Goal: Task Accomplishment & Management: Use online tool/utility

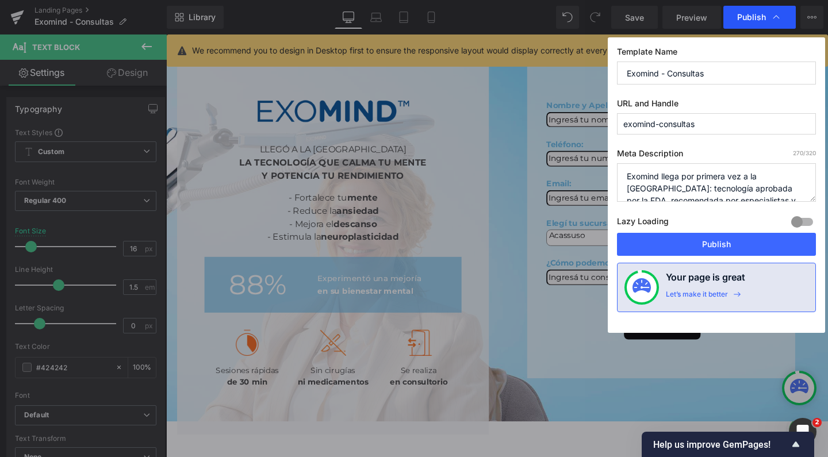
click at [783, 21] on div "Publish" at bounding box center [759, 17] width 72 height 23
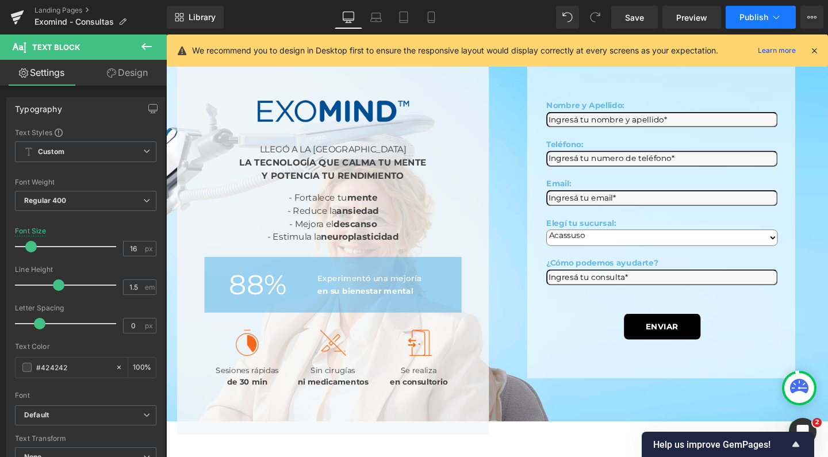
click at [783, 21] on button "Publish" at bounding box center [760, 17] width 70 height 23
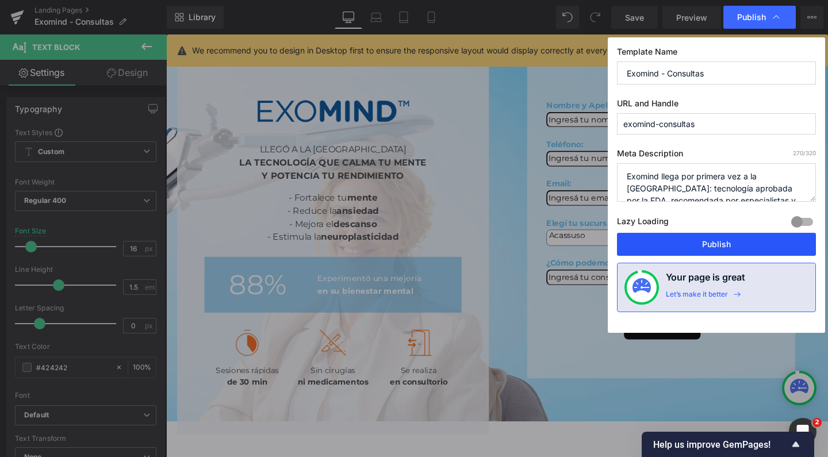
drag, startPoint x: 767, startPoint y: 248, endPoint x: 628, endPoint y: 232, distance: 140.1
click at [767, 248] on button "Publish" at bounding box center [716, 244] width 199 height 23
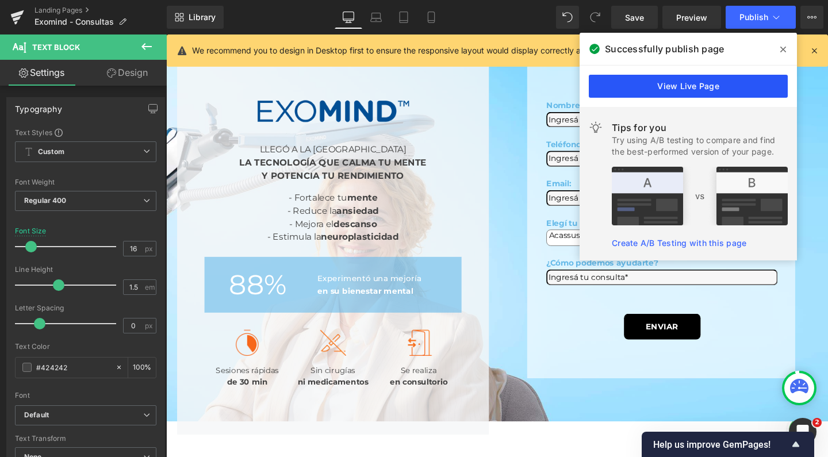
click at [649, 86] on link "View Live Page" at bounding box center [688, 86] width 199 height 23
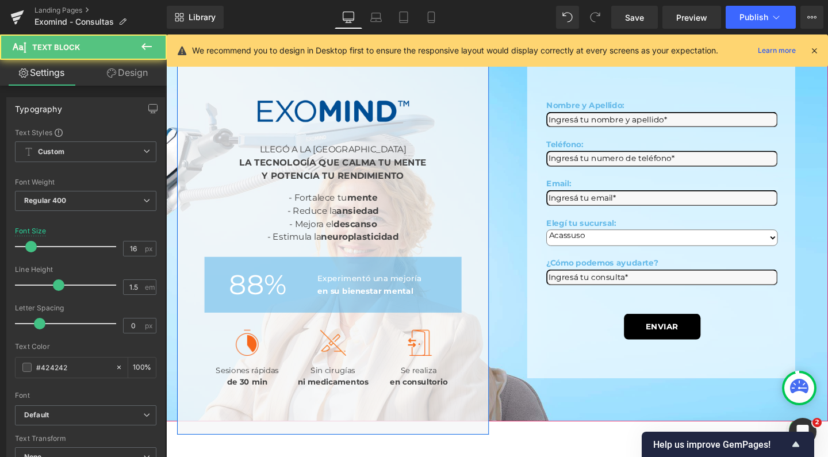
click at [315, 190] on div "LLEGÓ A LA [GEOGRAPHIC_DATA] LA TECNOLOGÍA QUE CALMA TU MENTE Y POTENCIA TU REN…" at bounding box center [341, 165] width 270 height 51
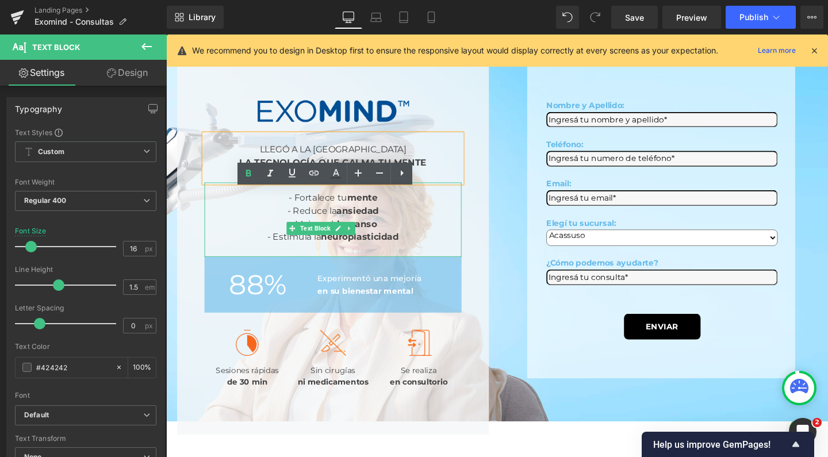
click at [410, 255] on div "- Reduce la ansiedad - Mejora el descanso - Estimula la neuroplasticidad" at bounding box center [341, 233] width 270 height 41
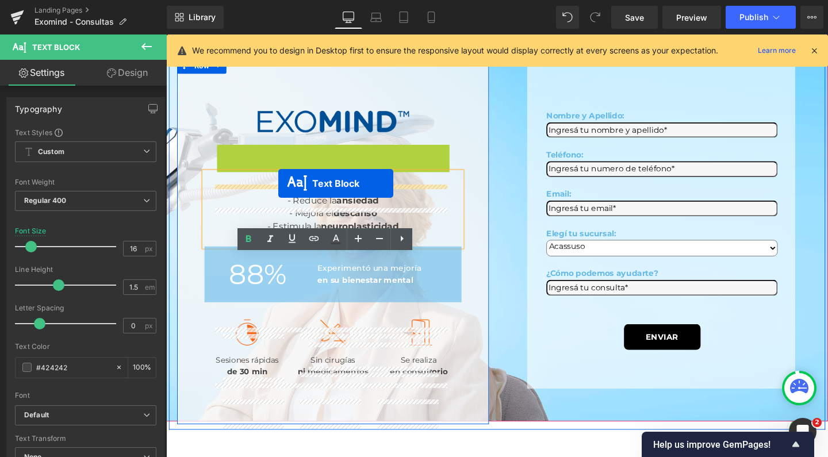
drag, startPoint x: 308, startPoint y: 230, endPoint x: 284, endPoint y: 191, distance: 45.9
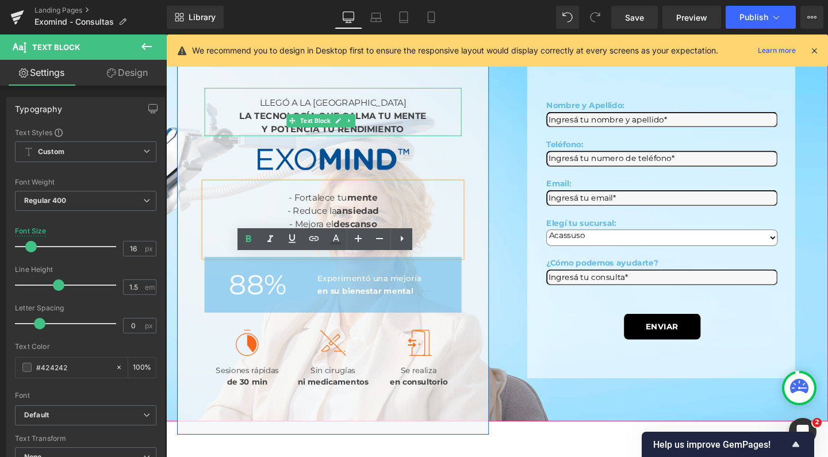
click at [345, 141] on div "LLEGÓ A LA [GEOGRAPHIC_DATA] LA TECNOLOGÍA QUE CALMA TU MENTE Y POTENCIA TU REN…" at bounding box center [341, 115] width 270 height 51
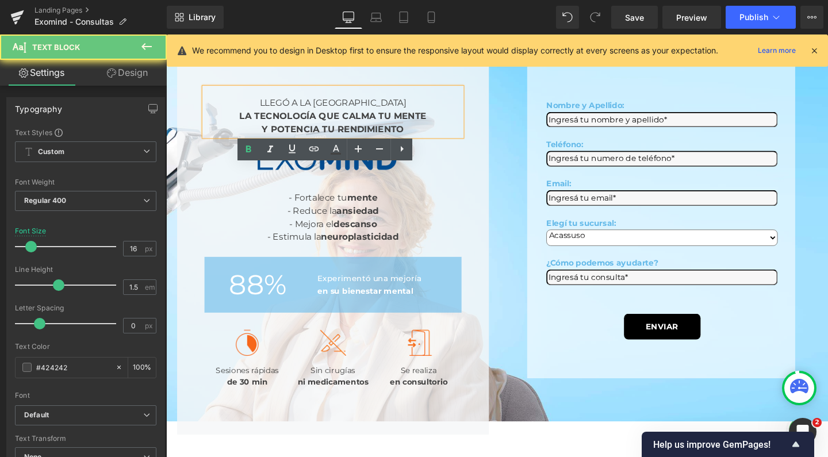
click at [360, 141] on div "LLEGÓ A LA [GEOGRAPHIC_DATA] LA TECNOLOGÍA QUE CALMA TU MENTE Y POTENCIA TU REN…" at bounding box center [341, 115] width 270 height 51
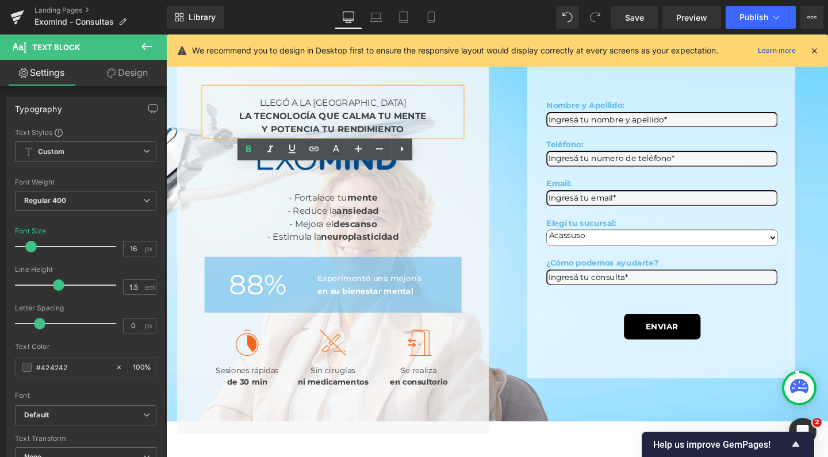
click at [661, 22] on div "Save Preview Publish Scheduled View Live Page View with current Template Save T…" at bounding box center [716, 17] width 221 height 23
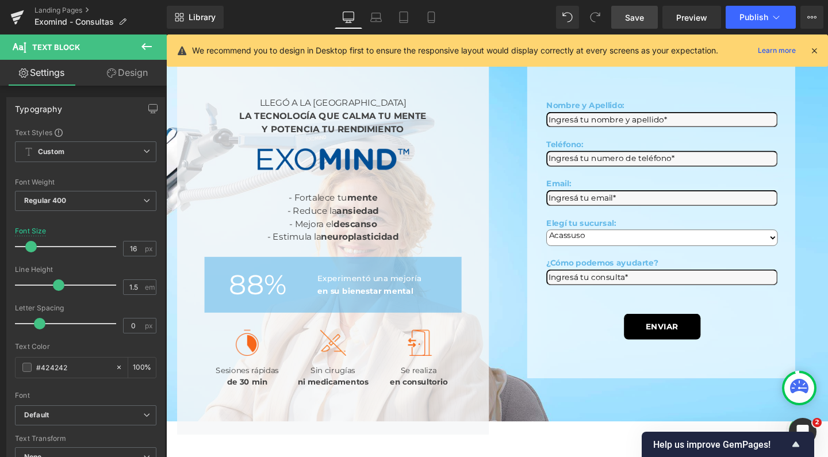
click at [651, 22] on link "Save" at bounding box center [634, 17] width 47 height 23
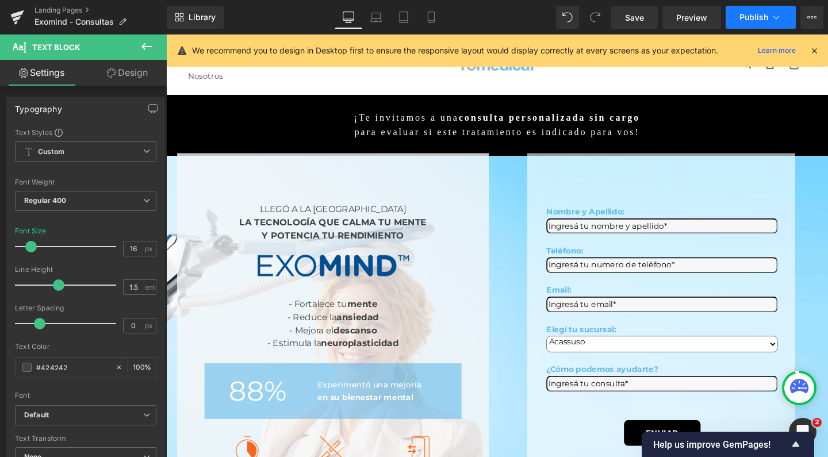
click at [757, 10] on button "Publish" at bounding box center [760, 17] width 70 height 23
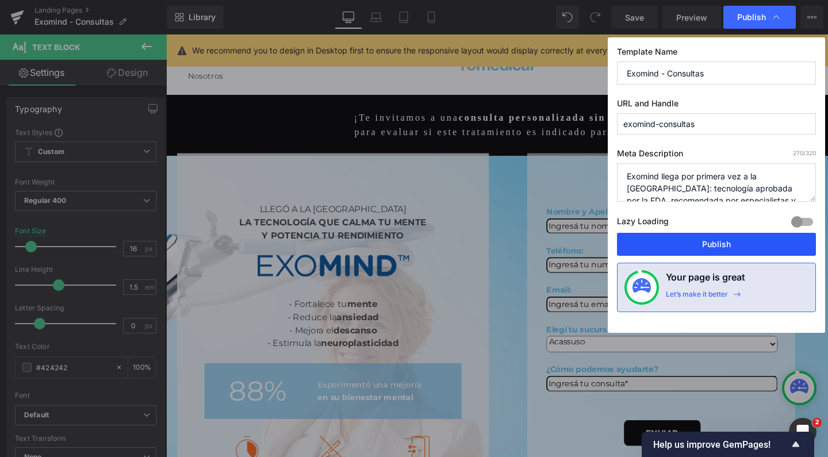
click at [690, 248] on button "Publish" at bounding box center [716, 244] width 199 height 23
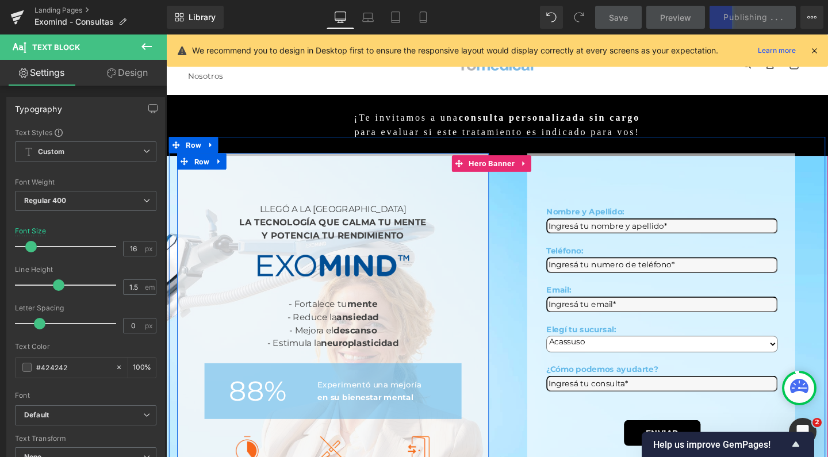
click at [218, 387] on div "88 % Counter" at bounding box center [251, 410] width 90 height 46
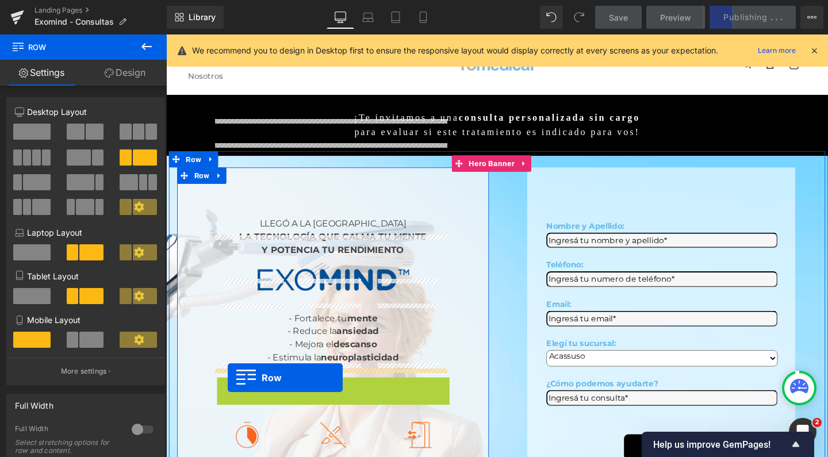
drag, startPoint x: 222, startPoint y: 246, endPoint x: 231, endPoint y: 396, distance: 149.7
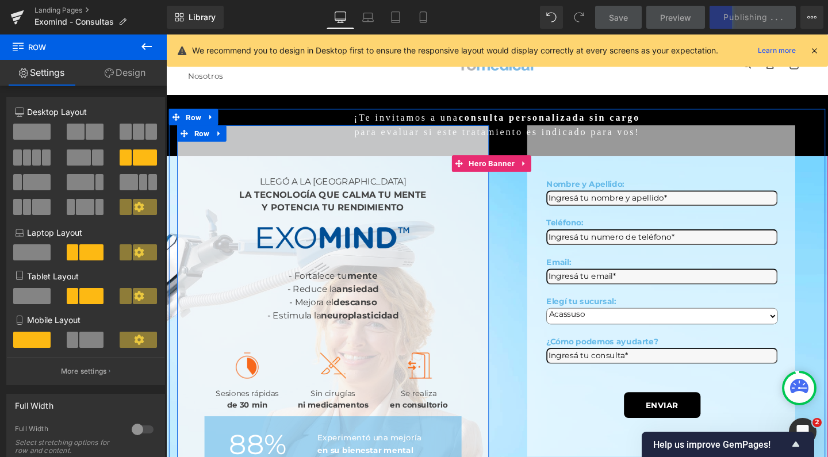
click at [199, 444] on div "LLEGÓ A LA ARGENTINA LA TECNOLOGÍA QUE CALMA TU MENTE Y POTENCIA TU RENDIMIENTO…" at bounding box center [342, 363] width 328 height 467
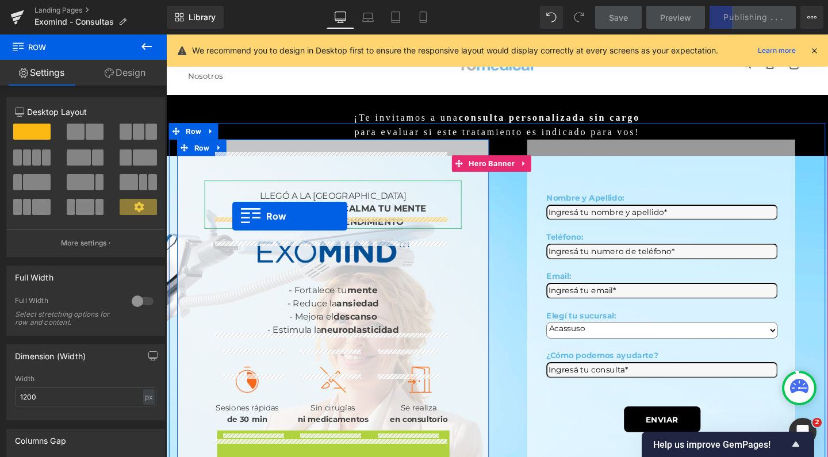
drag, startPoint x: 221, startPoint y: 456, endPoint x: 236, endPoint y: 225, distance: 231.0
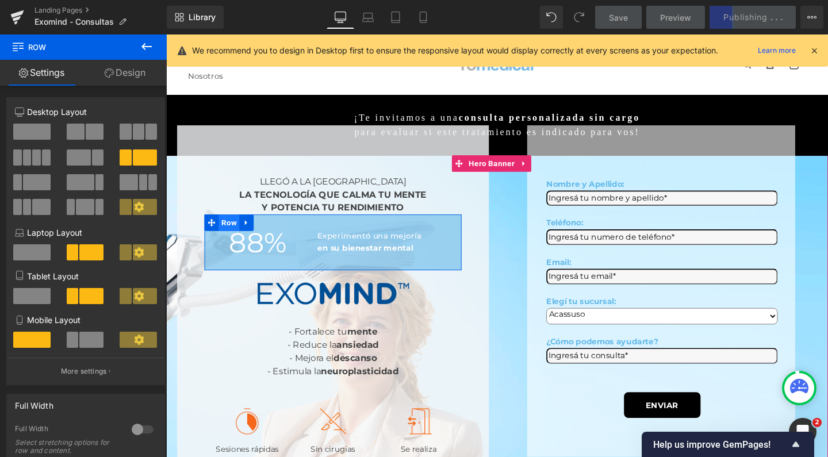
drag, startPoint x: 240, startPoint y: 225, endPoint x: 206, endPoint y: 169, distance: 65.3
click at [240, 225] on span "Row" at bounding box center [232, 232] width 22 height 17
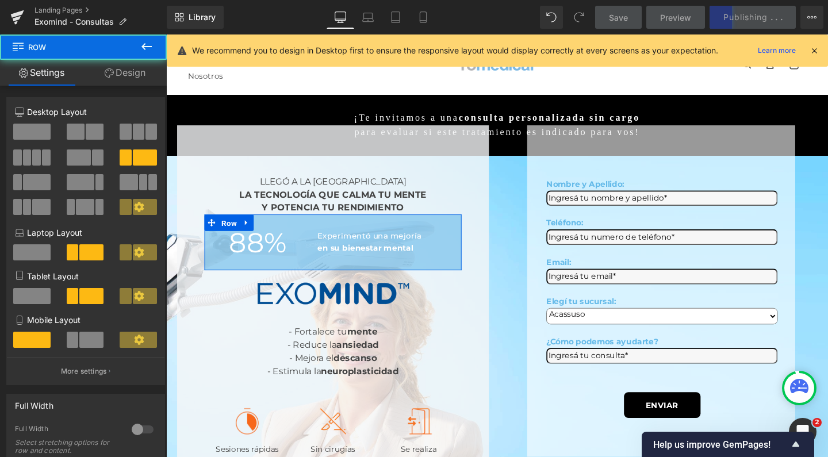
click at [40, 135] on span at bounding box center [31, 132] width 37 height 16
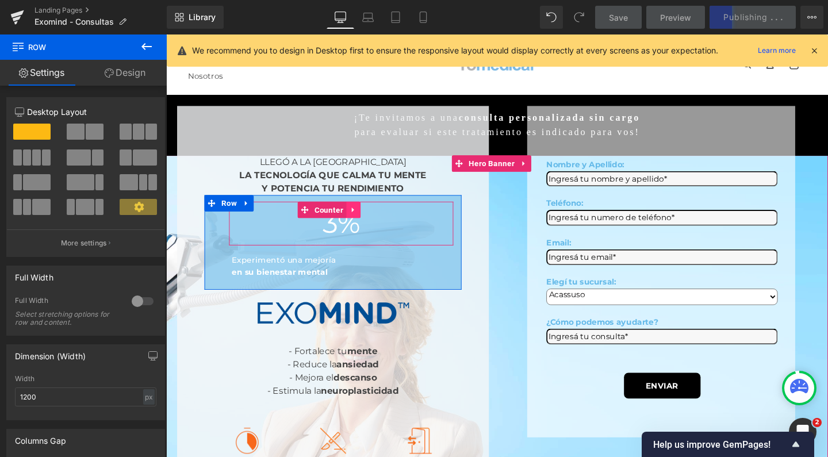
click at [367, 214] on icon at bounding box center [363, 218] width 8 height 9
click at [374, 214] on icon at bounding box center [370, 218] width 8 height 8
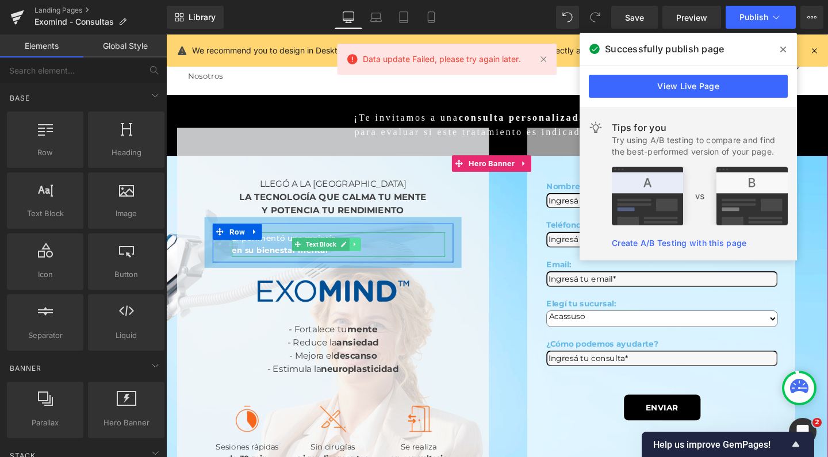
click at [364, 253] on icon at bounding box center [364, 255] width 2 height 4
click at [364, 248] on link at bounding box center [358, 255] width 12 height 14
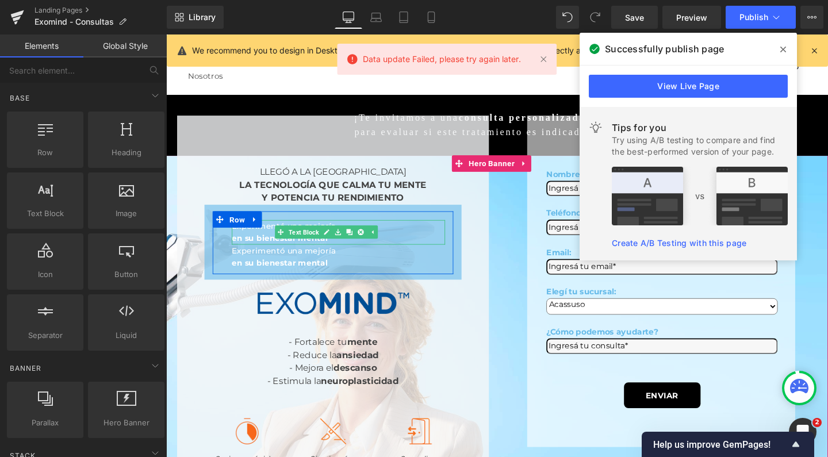
click at [379, 255] on div "Experimentó una mejoría en su bienestar mental Text Block" at bounding box center [347, 268] width 224 height 26
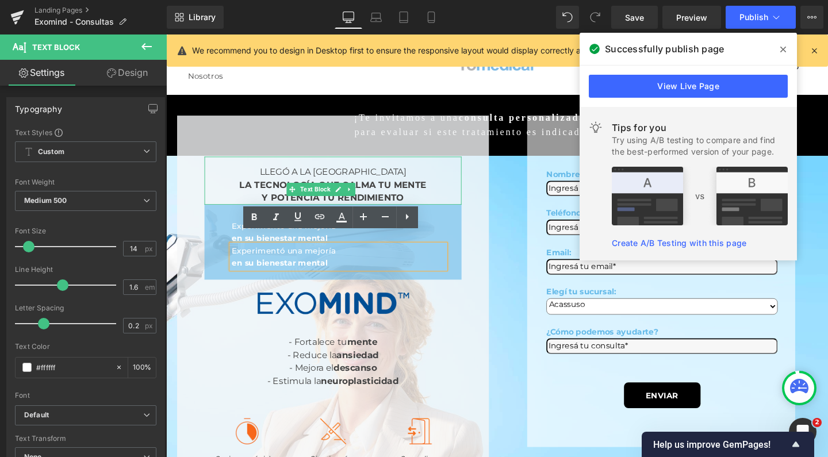
click at [454, 201] on div "LLEGÓ A LA [GEOGRAPHIC_DATA] LA TECNOLOGÍA QUE CALMA TU MENTE Y POTENCIA TU REN…" at bounding box center [341, 188] width 270 height 51
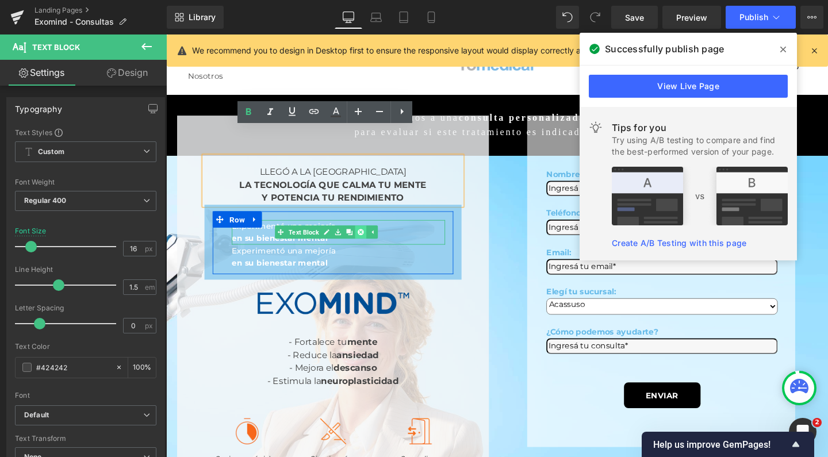
click at [377, 235] on link at bounding box center [370, 242] width 12 height 14
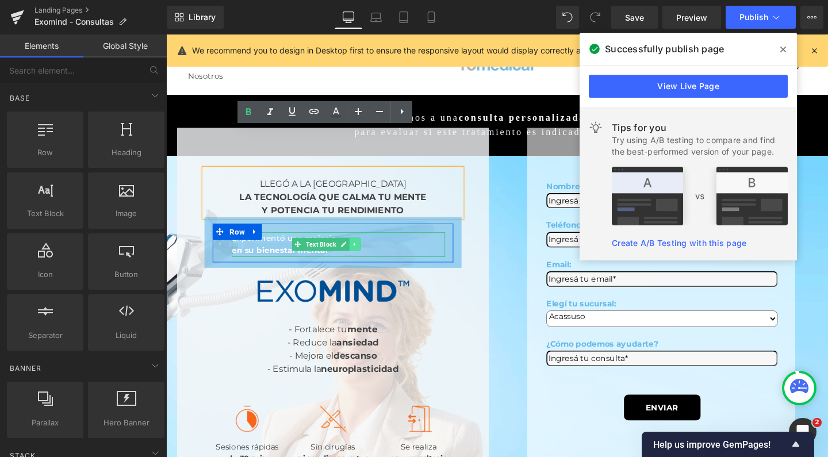
click at [367, 251] on icon at bounding box center [364, 254] width 6 height 7
click at [374, 252] on icon at bounding box center [370, 255] width 6 height 6
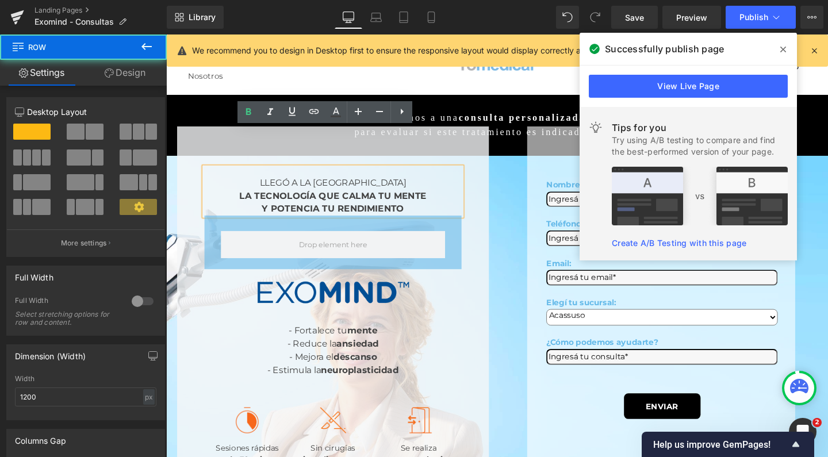
click at [186, 172] on div "LLEGÓ A LA [GEOGRAPHIC_DATA] LA TECNOLOGÍA QUE CALMA TU MENTE Y POTENCIA TU REN…" at bounding box center [342, 363] width 328 height 464
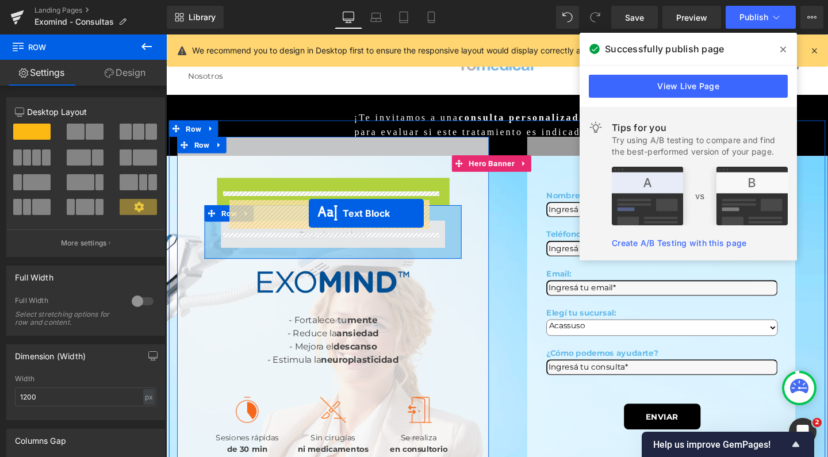
drag, startPoint x: 309, startPoint y: 185, endPoint x: 316, endPoint y: 222, distance: 38.7
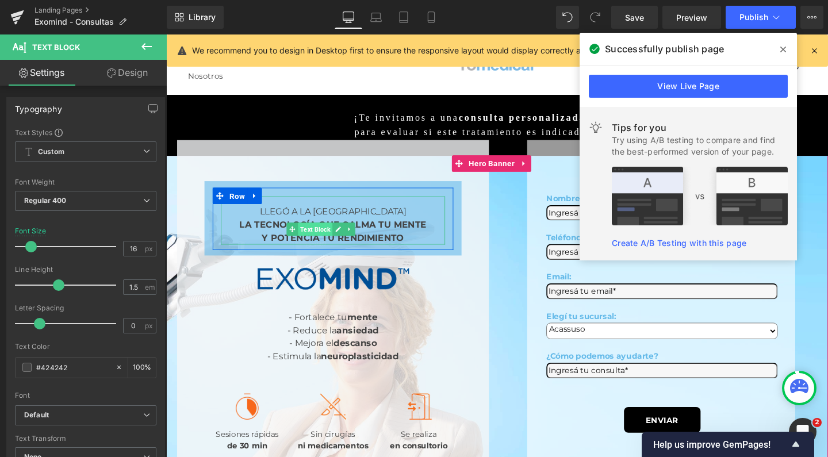
click at [336, 232] on span "Text Block" at bounding box center [323, 239] width 36 height 14
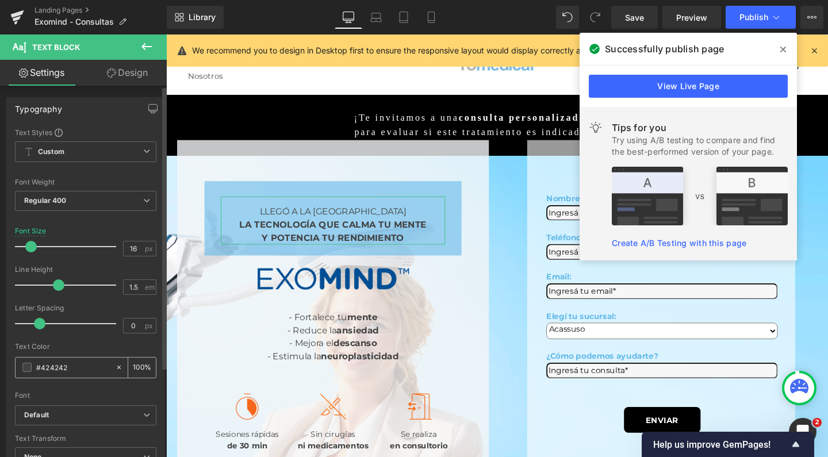
click at [26, 367] on span at bounding box center [26, 367] width 9 height 9
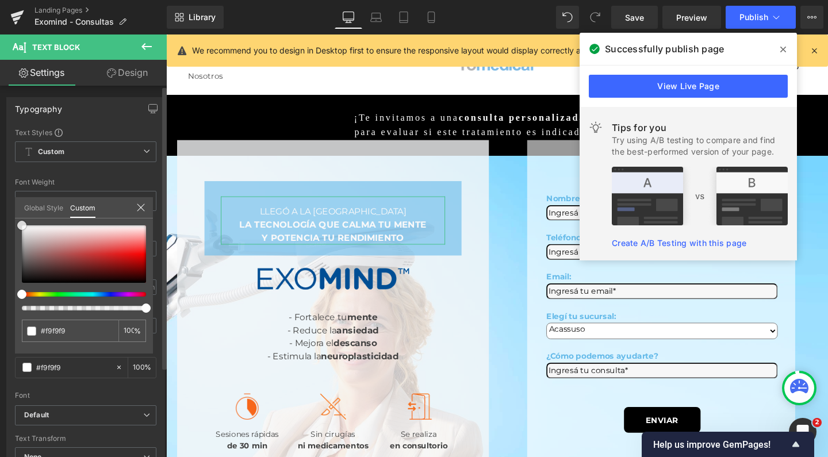
drag, startPoint x: 29, startPoint y: 267, endPoint x: 10, endPoint y: 220, distance: 50.8
click at [10, 220] on div "Typography Text Styles Custom Custom Setup Global Style Custom Setup Global Sty…" at bounding box center [86, 286] width 172 height 395
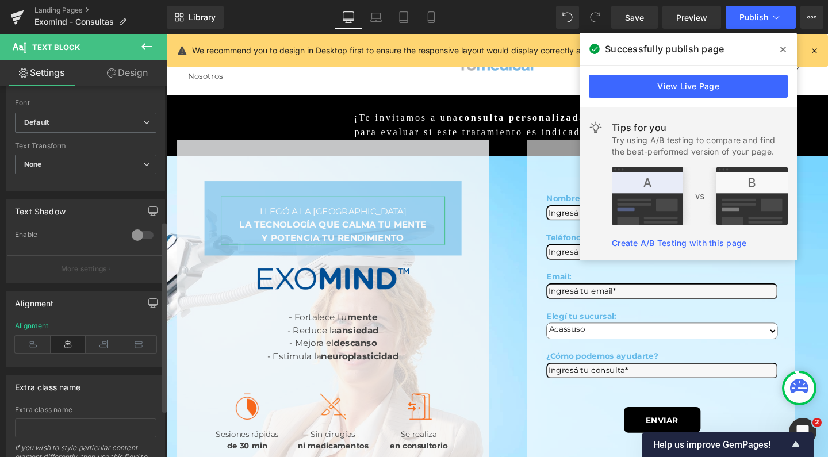
scroll to position [321, 0]
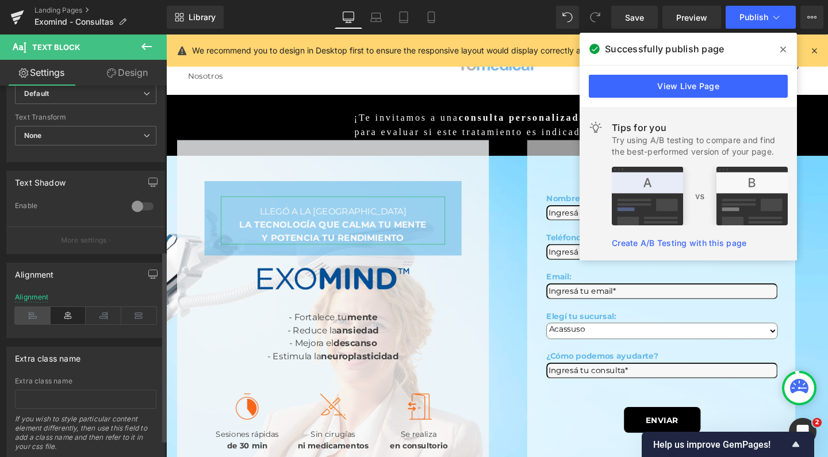
click at [36, 313] on icon at bounding box center [33, 315] width 36 height 17
click at [60, 313] on icon at bounding box center [69, 315] width 36 height 17
click at [637, 22] on span "Save" at bounding box center [634, 17] width 19 height 12
click at [744, 18] on span "Publish" at bounding box center [753, 17] width 29 height 9
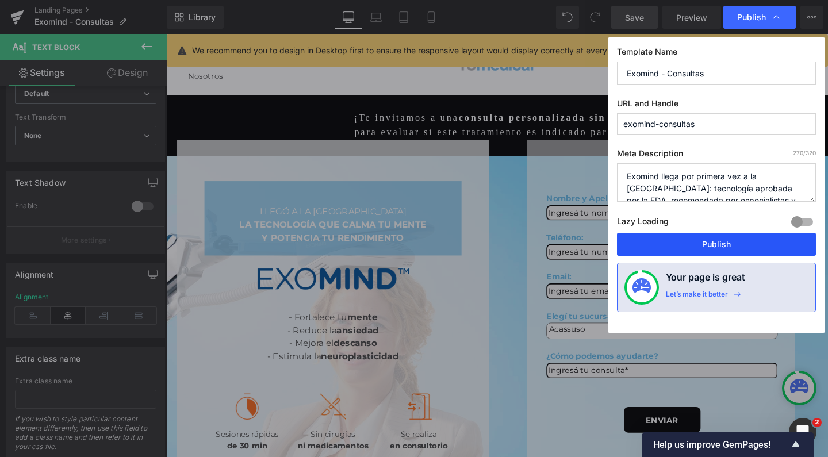
click at [663, 245] on button "Publish" at bounding box center [716, 244] width 199 height 23
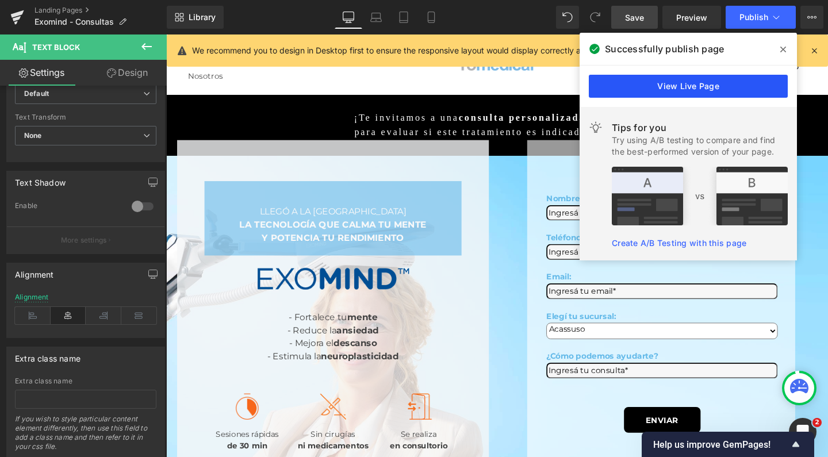
click at [744, 88] on link "View Live Page" at bounding box center [688, 86] width 199 height 23
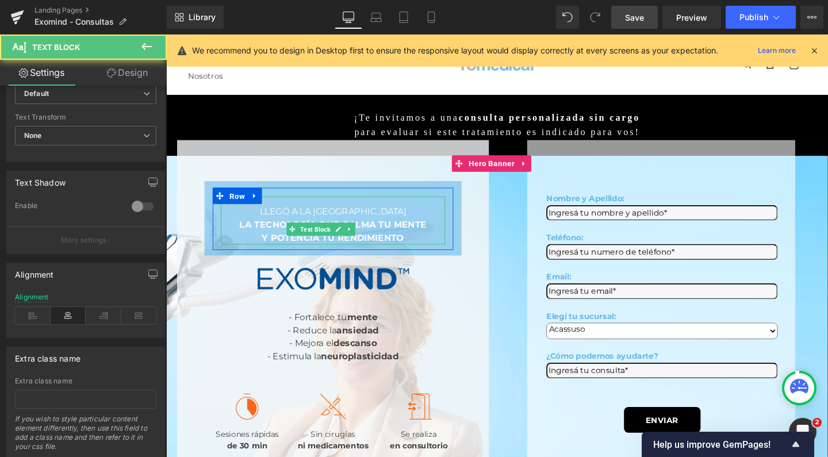
click at [322, 229] on div "LLEGÓ A LA [GEOGRAPHIC_DATA] LA TECNOLOGÍA QUE CALMA TU MENTE Y POTENCIA TU REN…" at bounding box center [342, 230] width 236 height 51
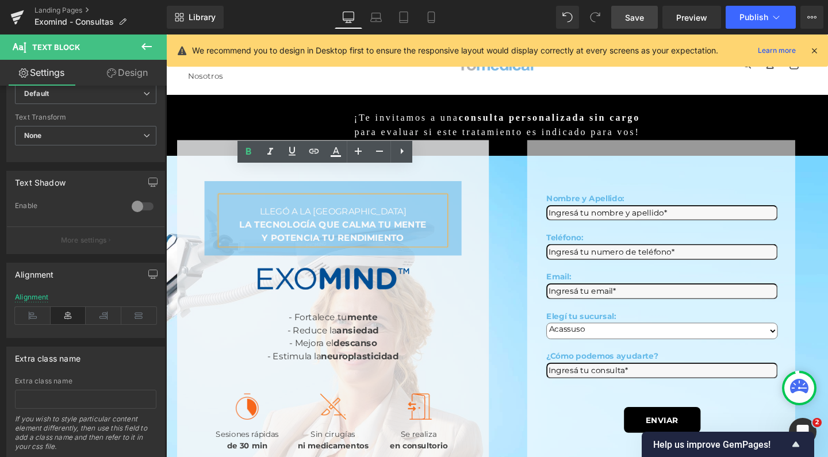
click at [343, 78] on ul "Facial Rejuvenecimiento Inyectables [GEOGRAPHIC_DATA] y lesiones Cicatrices [GE…" at bounding box center [326, 66] width 275 height 51
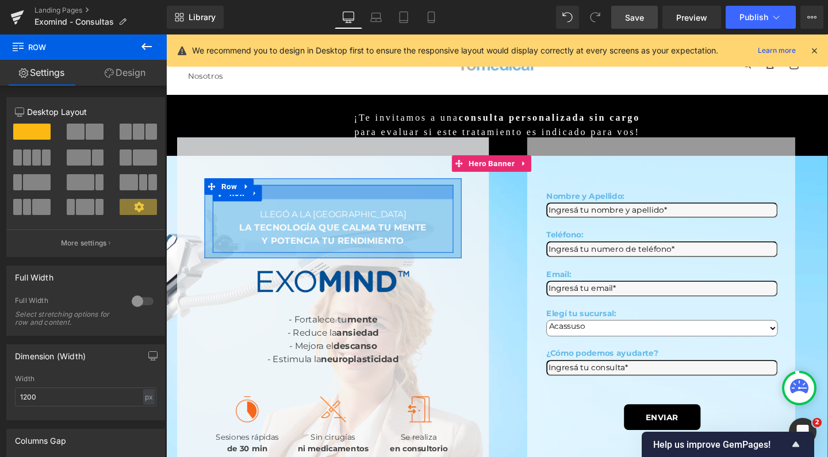
drag, startPoint x: 335, startPoint y: 172, endPoint x: 800, endPoint y: 44, distance: 482.4
click at [335, 193] on div "LLEGÓ A LA ARGENTINA LA TECNOLOGÍA QUE CALMA TU MENTE Y POTENCIA TU RENDIMIENTO…" at bounding box center [341, 228] width 253 height 71
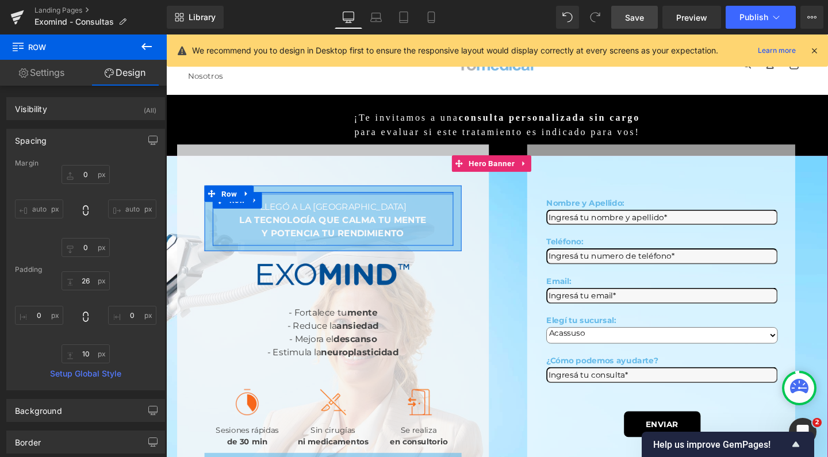
drag, startPoint x: 304, startPoint y: 176, endPoint x: 309, endPoint y: 124, distance: 52.6
click at [309, 150] on div "LLEGÓ A LA ARGENTINA LA TECNOLOGÍA QUE CALMA TU MENTE Y POTENCIA TU RENDIMIENTO…" at bounding box center [342, 363] width 328 height 427
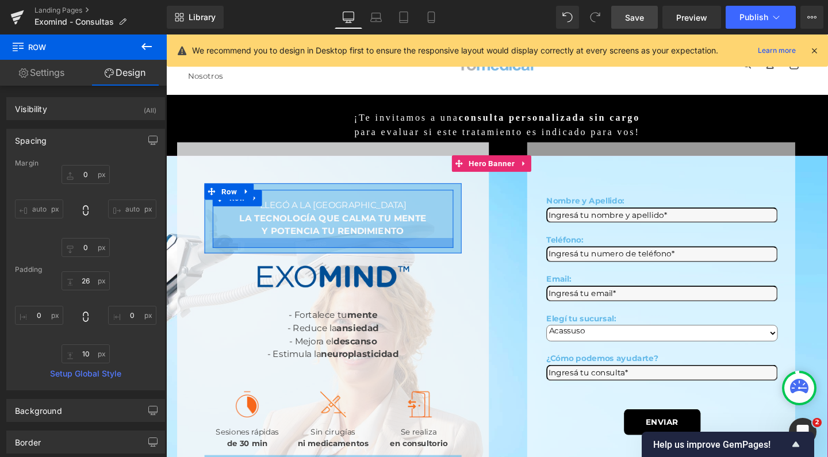
click at [321, 248] on div "LLEGÓ A LA [GEOGRAPHIC_DATA] LA TECNOLOGÍA QUE CALMA TU MENTE Y POTENCIA TU REN…" at bounding box center [341, 228] width 270 height 74
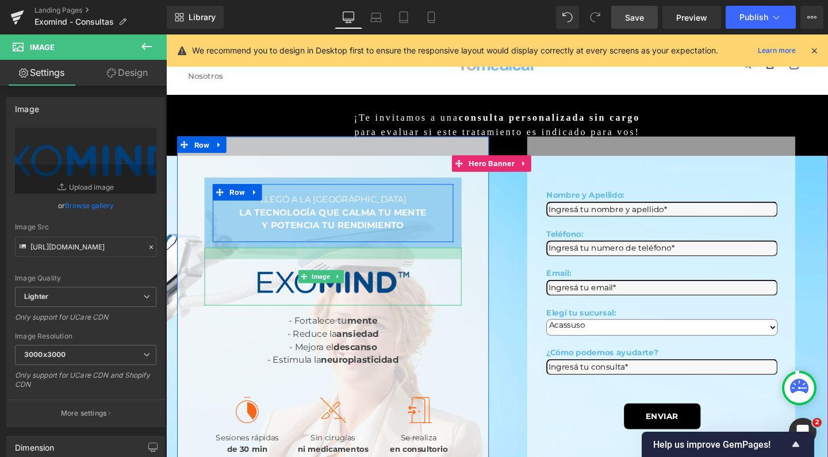
drag, startPoint x: 312, startPoint y: 255, endPoint x: 312, endPoint y: 267, distance: 12.1
click at [312, 267] on div "Image" at bounding box center [341, 289] width 270 height 62
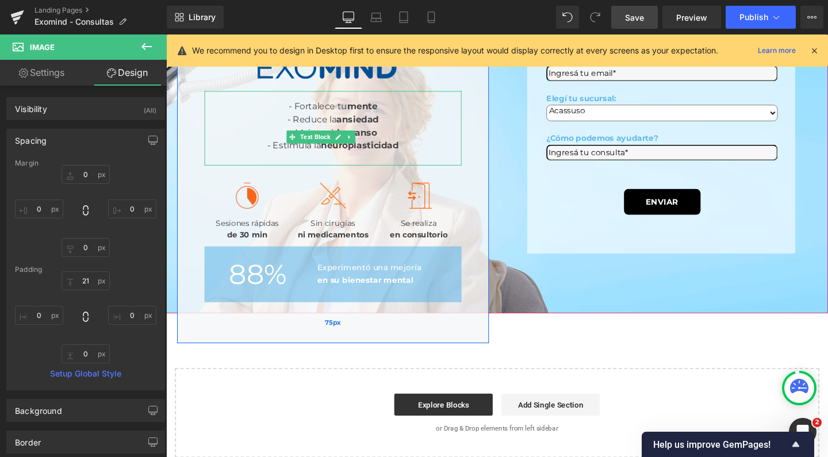
scroll to position [235, 0]
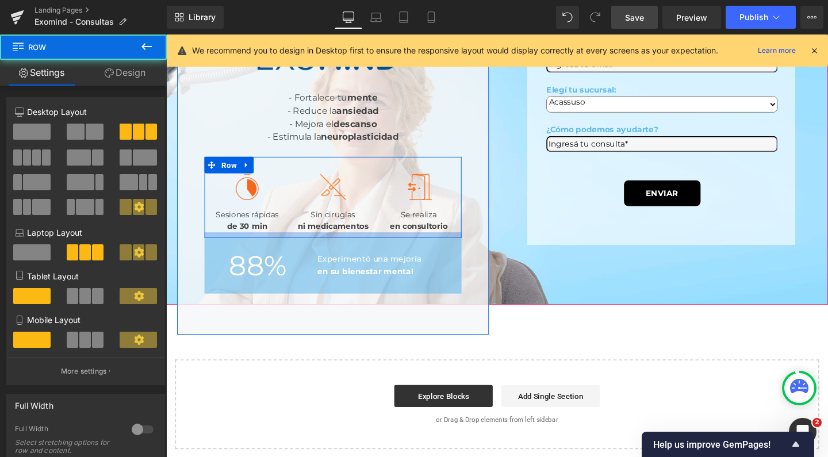
click at [260, 248] on div at bounding box center [341, 246] width 270 height 6
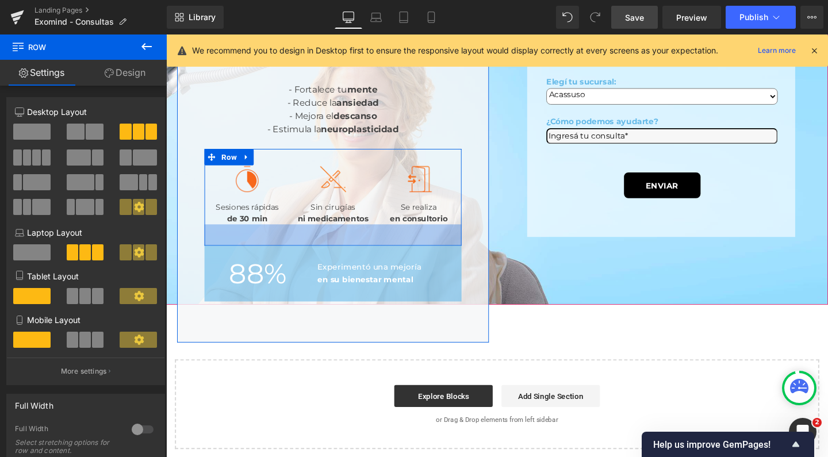
drag, startPoint x: 267, startPoint y: 256, endPoint x: 267, endPoint y: 272, distance: 16.7
click at [267, 272] on div "LLEGÓ A LA ARGENTINA LA TECNOLOGÍA QUE CALMA TU MENTE Y POTENCIA TU RENDIMIENTO…" at bounding box center [341, 129] width 270 height 374
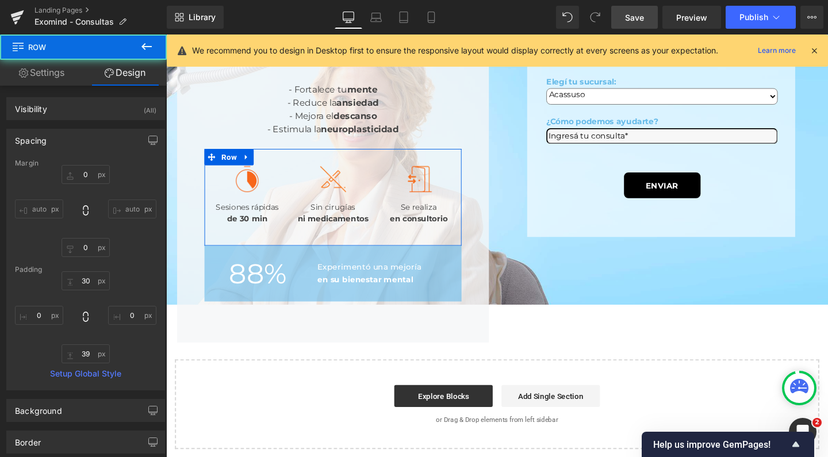
click at [635, 24] on link "Save" at bounding box center [634, 17] width 47 height 23
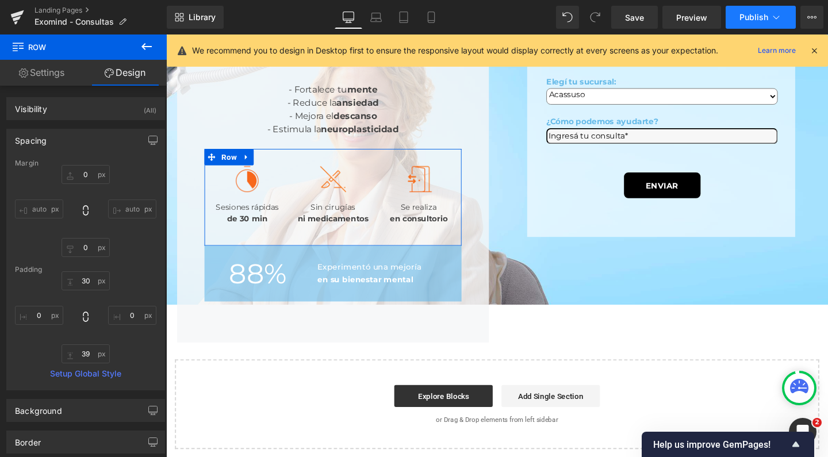
click at [734, 18] on button "Publish" at bounding box center [760, 17] width 70 height 23
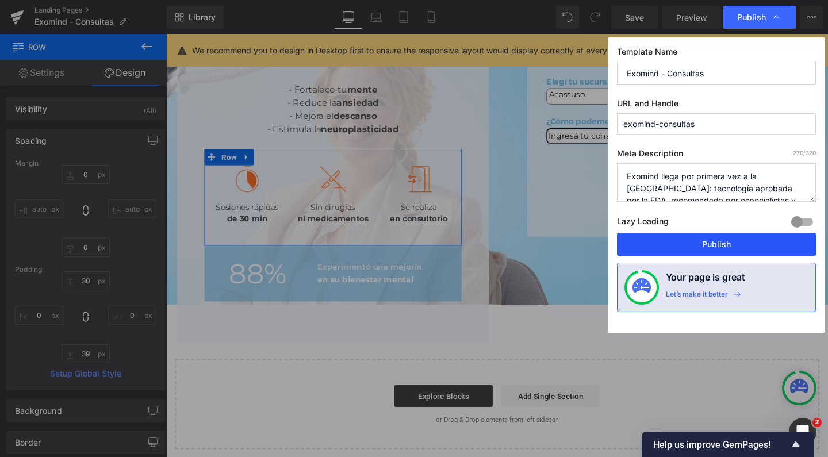
click at [684, 248] on button "Publish" at bounding box center [716, 244] width 199 height 23
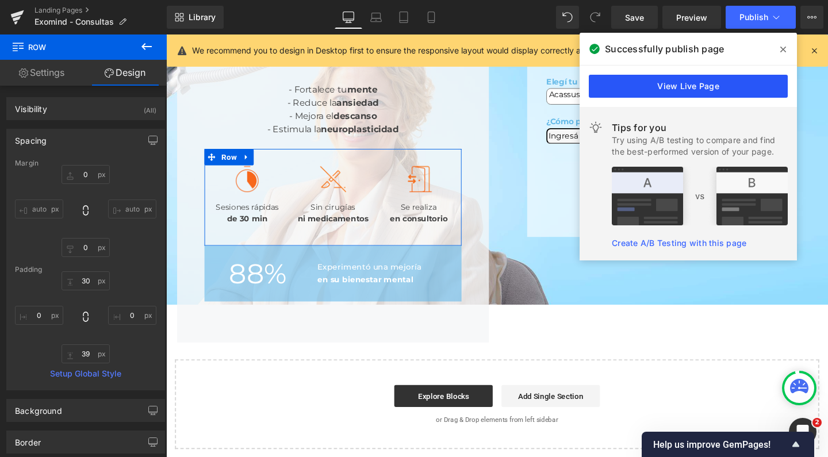
drag, startPoint x: 714, startPoint y: 91, endPoint x: 574, endPoint y: 64, distance: 142.2
click at [714, 91] on link "View Live Page" at bounding box center [688, 86] width 199 height 23
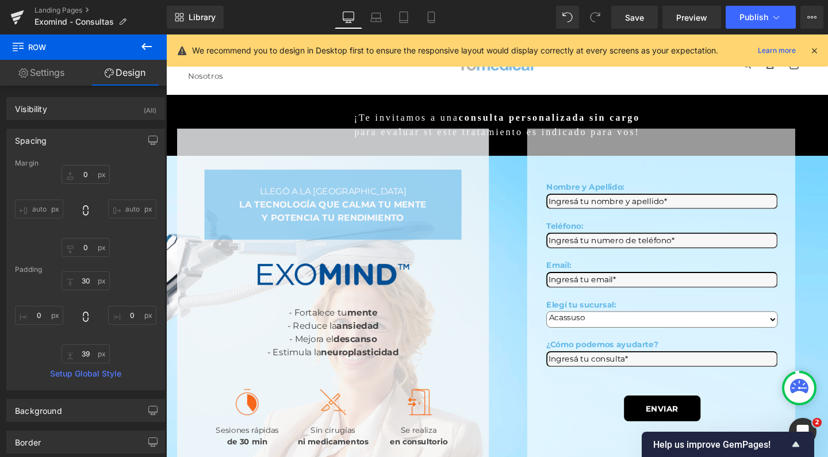
scroll to position [0, 0]
click at [159, 41] on button at bounding box center [146, 46] width 40 height 25
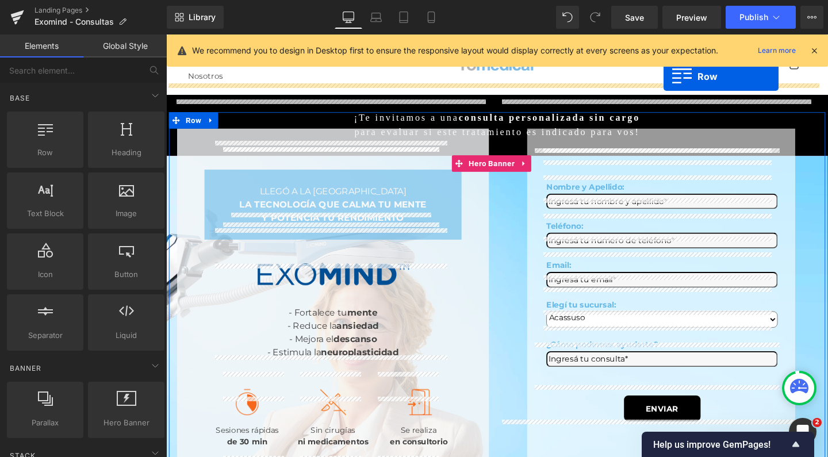
drag, startPoint x: 205, startPoint y: 176, endPoint x: 689, endPoint y: 79, distance: 493.2
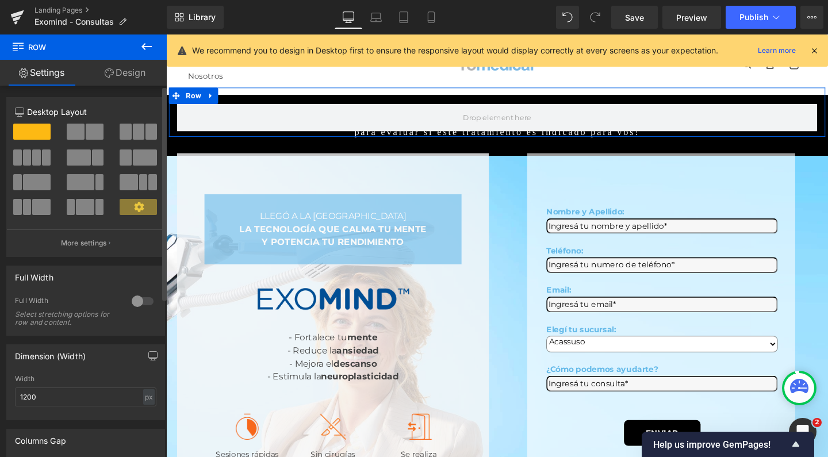
click at [78, 136] on span at bounding box center [76, 132] width 18 height 16
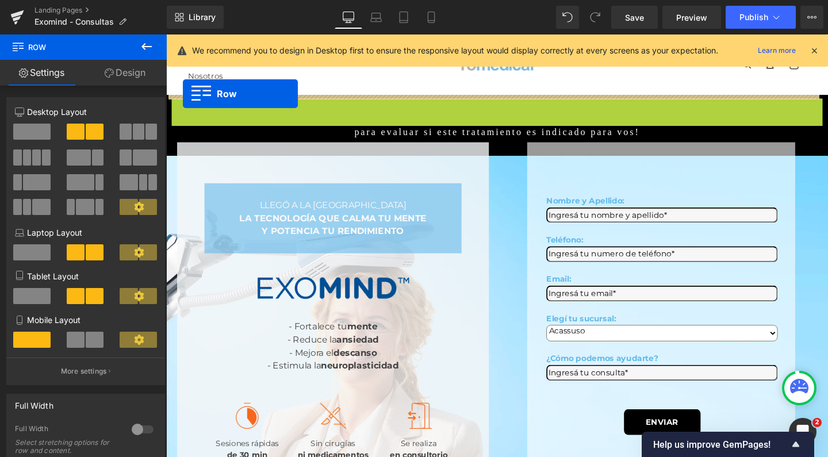
drag, startPoint x: 171, startPoint y: 72, endPoint x: 183, endPoint y: 97, distance: 27.0
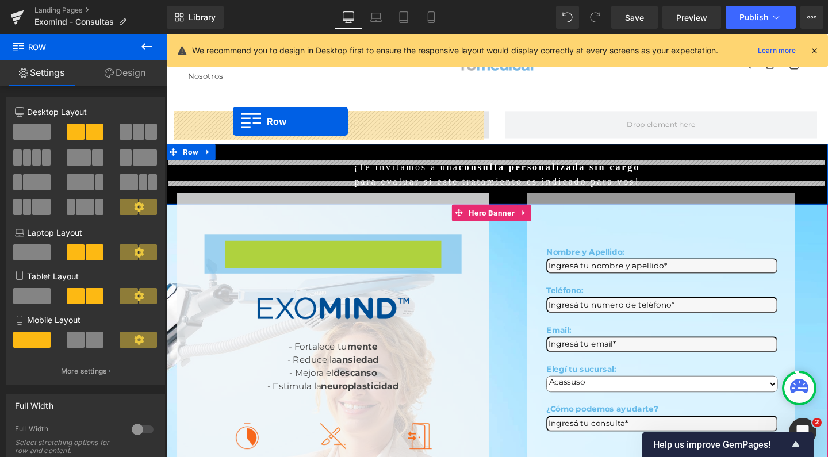
drag, startPoint x: 232, startPoint y: 216, endPoint x: 236, endPoint y: 126, distance: 90.3
